Goal: Transaction & Acquisition: Purchase product/service

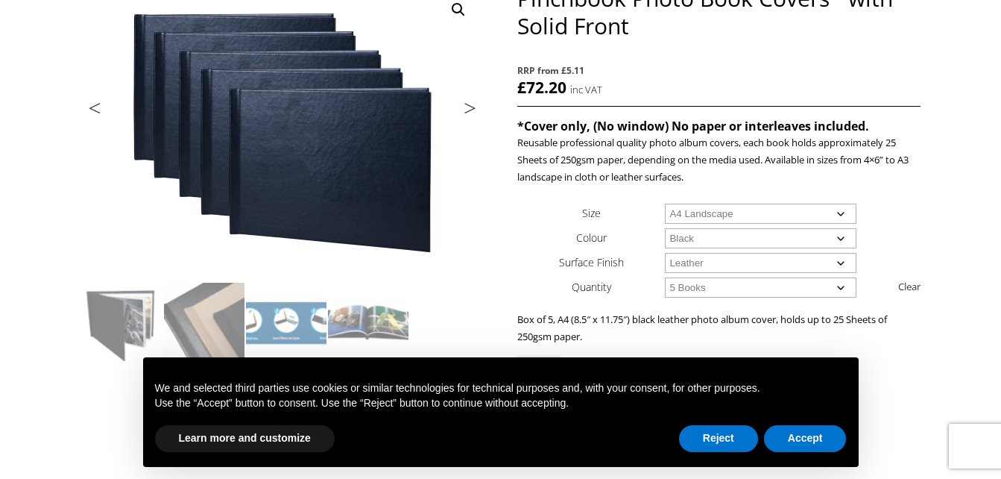
scroll to position [218, 0]
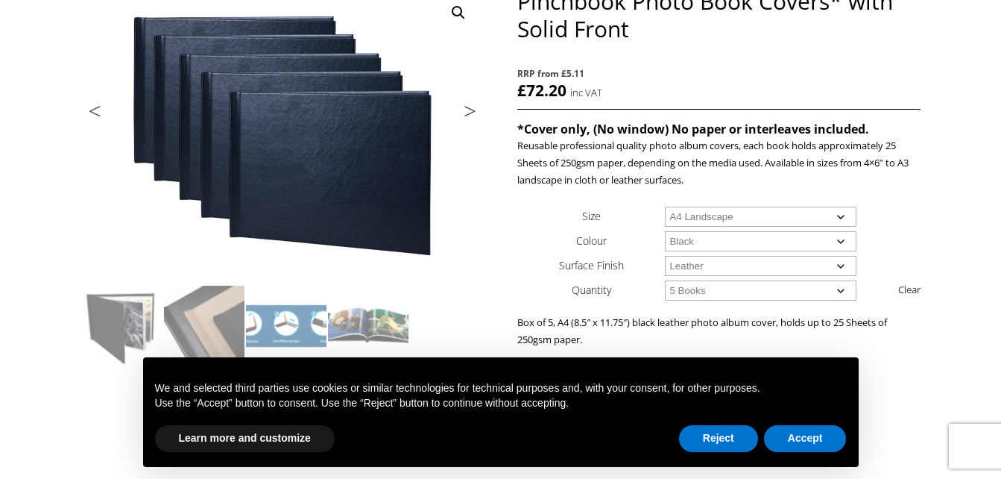
click at [466, 113] on link "Next" at bounding box center [463, 114] width 42 height 13
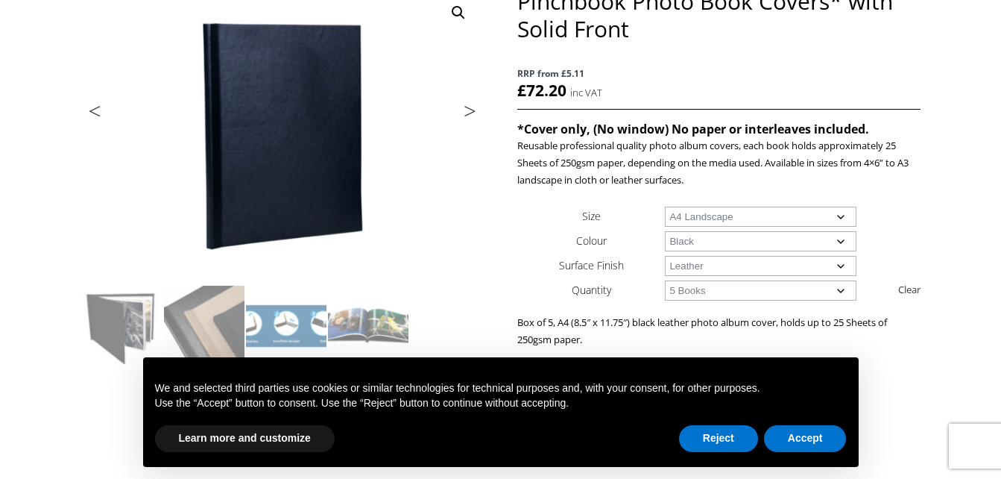
click at [466, 112] on link "Next" at bounding box center [463, 114] width 42 height 13
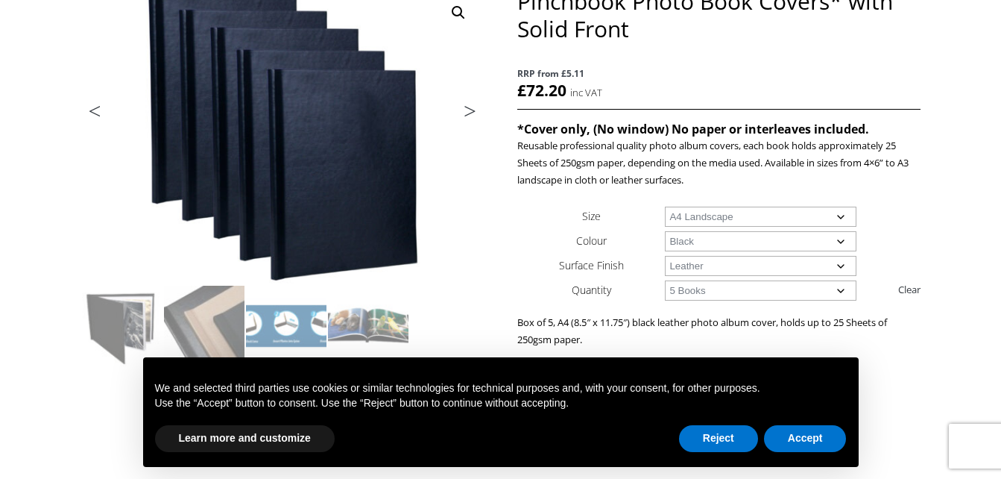
click at [466, 112] on link "Next" at bounding box center [463, 114] width 42 height 13
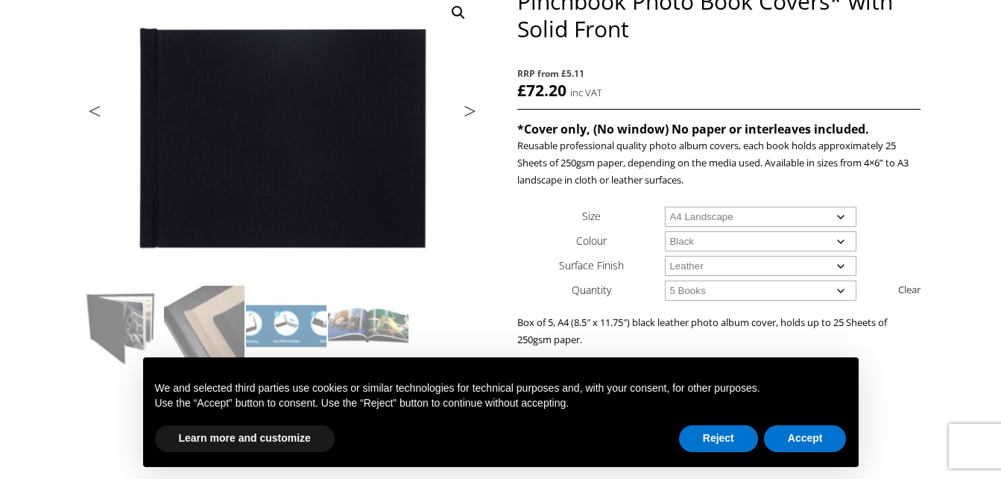
click at [466, 112] on link "Next" at bounding box center [463, 114] width 42 height 13
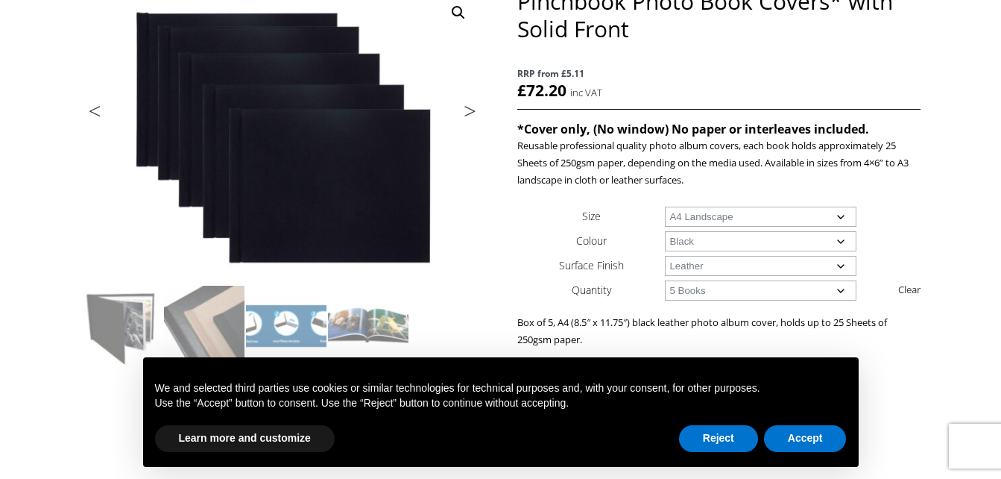
click at [466, 112] on link "Next" at bounding box center [463, 114] width 42 height 13
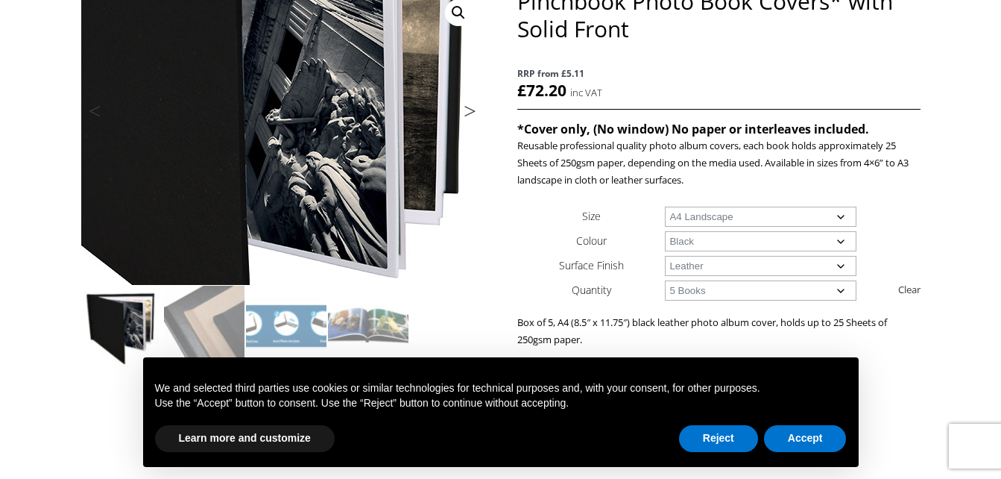
click at [334, 177] on img at bounding box center [232, 95] width 798 height 589
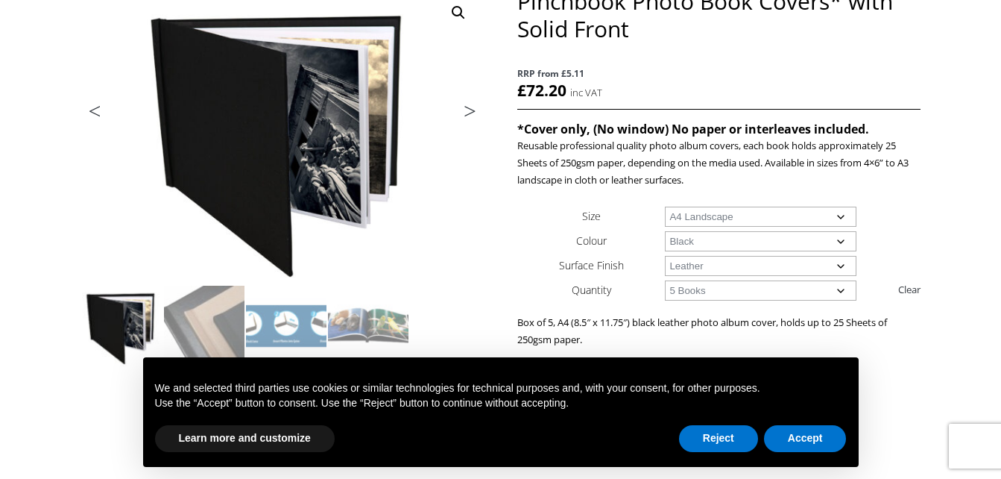
click at [701, 261] on select "Choose an option Leather" at bounding box center [761, 266] width 192 height 20
click at [699, 288] on select "Choose an option 1 Book 5 Books" at bounding box center [761, 290] width 192 height 20
click at [393, 326] on img at bounding box center [368, 325] width 80 height 80
